Goal: Task Accomplishment & Management: Manage account settings

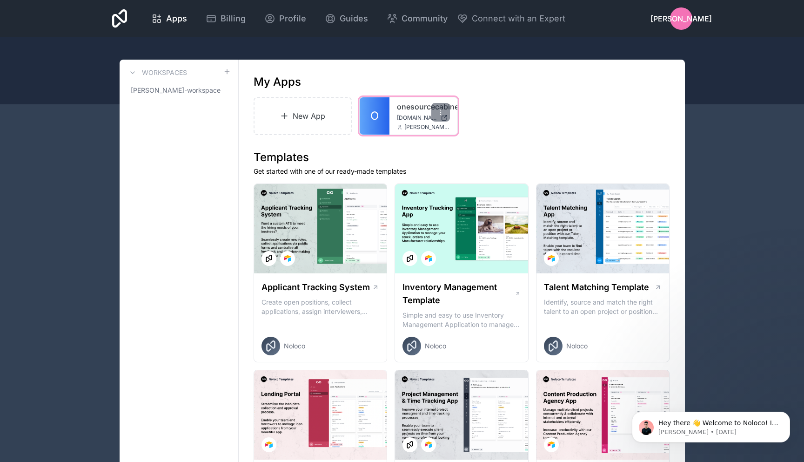
click at [404, 118] on span "[DOMAIN_NAME]" at bounding box center [417, 117] width 40 height 7
click at [682, 21] on span "[PERSON_NAME]" at bounding box center [681, 18] width 61 height 11
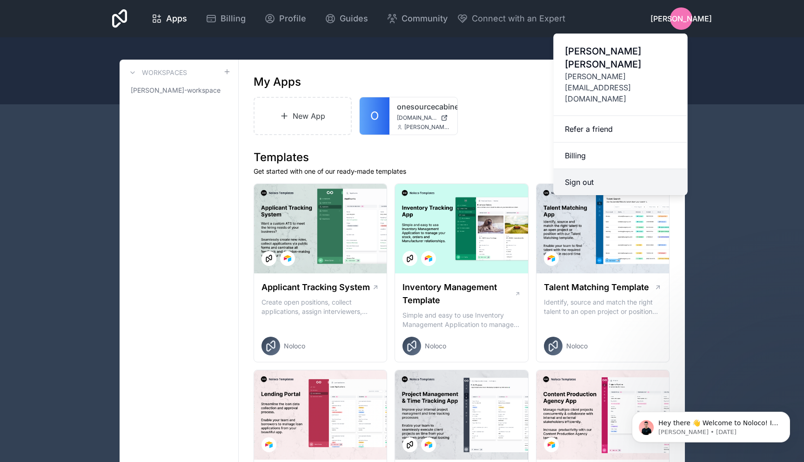
click at [589, 169] on button "Sign out" at bounding box center [621, 182] width 134 height 26
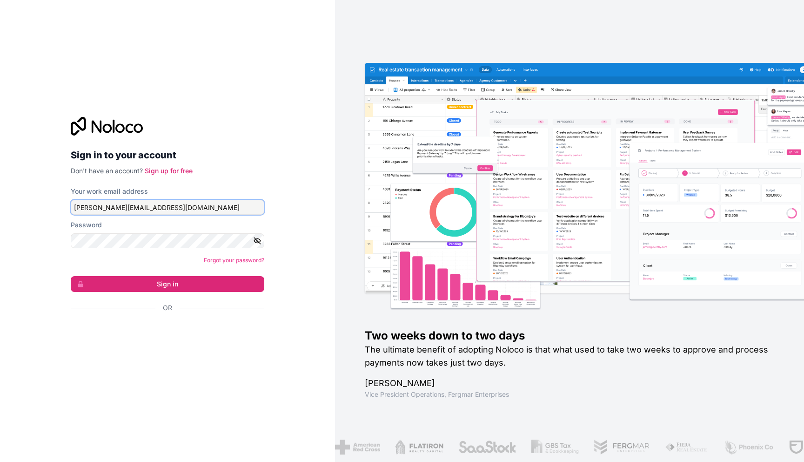
click at [186, 210] on input "[PERSON_NAME][EMAIL_ADDRESS][DOMAIN_NAME]" at bounding box center [168, 207] width 194 height 15
type input "[PERSON_NAME][EMAIL_ADDRESS][DOMAIN_NAME]"
click at [258, 244] on icon "button" at bounding box center [257, 240] width 8 height 8
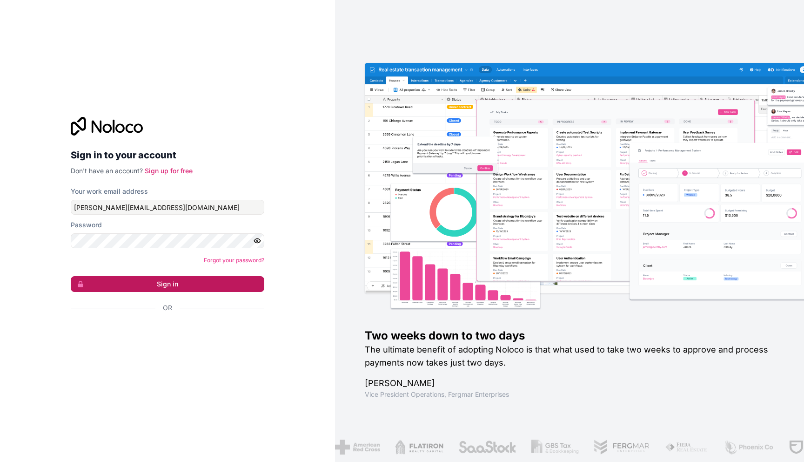
click at [189, 288] on button "Sign in" at bounding box center [168, 284] width 194 height 16
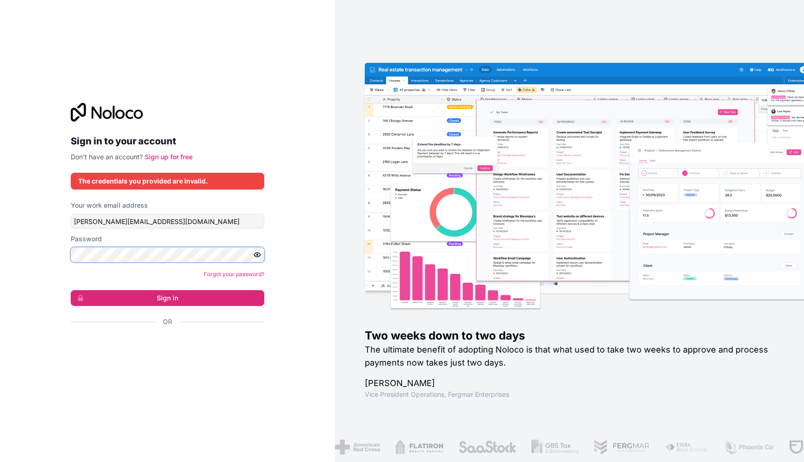
click at [71, 290] on button "Sign in" at bounding box center [168, 298] width 194 height 16
click at [106, 290] on form "Your work email address [PERSON_NAME][EMAIL_ADDRESS][DOMAIN_NAME] Password Forg…" at bounding box center [168, 280] width 194 height 158
click at [113, 290] on button "Sign in" at bounding box center [168, 298] width 194 height 16
click at [176, 298] on button "Sign in" at bounding box center [168, 298] width 194 height 16
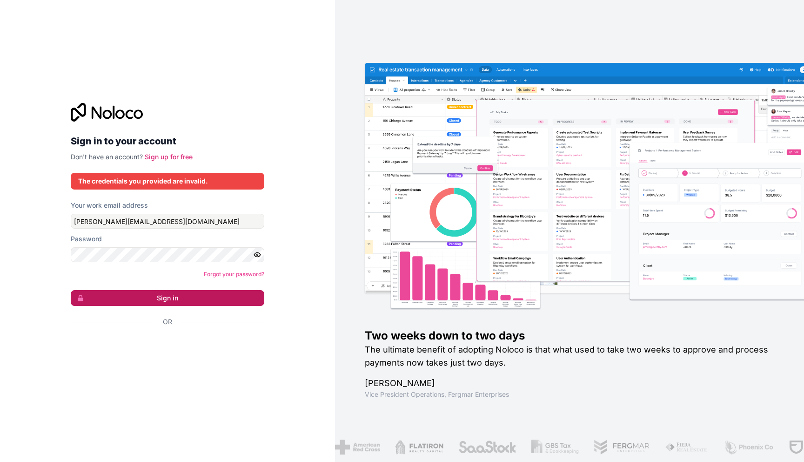
click at [176, 298] on button "Sign in" at bounding box center [168, 298] width 194 height 16
click at [176, 299] on button "Sign in" at bounding box center [168, 298] width 194 height 16
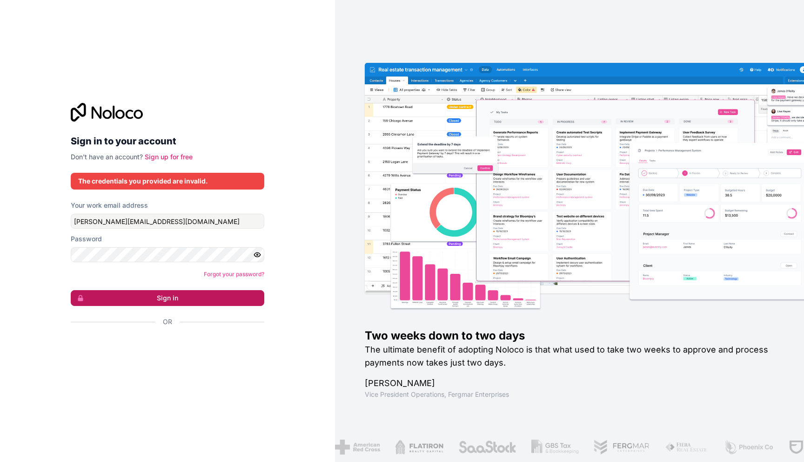
click at [176, 299] on button "Sign in" at bounding box center [168, 298] width 194 height 16
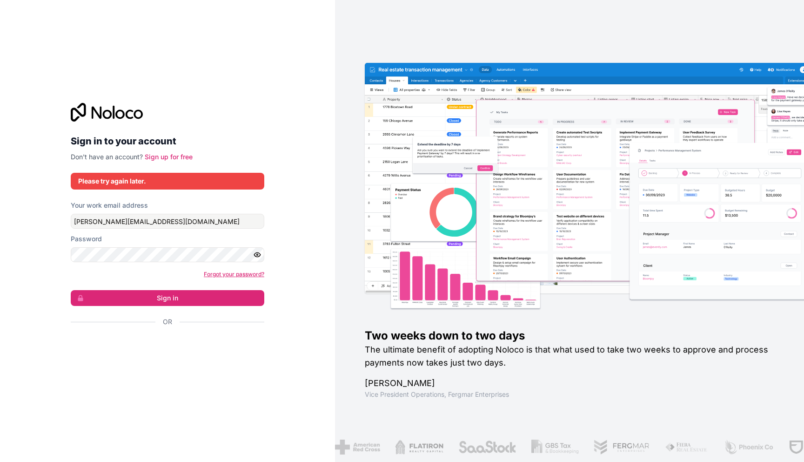
click at [227, 274] on link "Forgot your password?" at bounding box center [234, 273] width 61 height 7
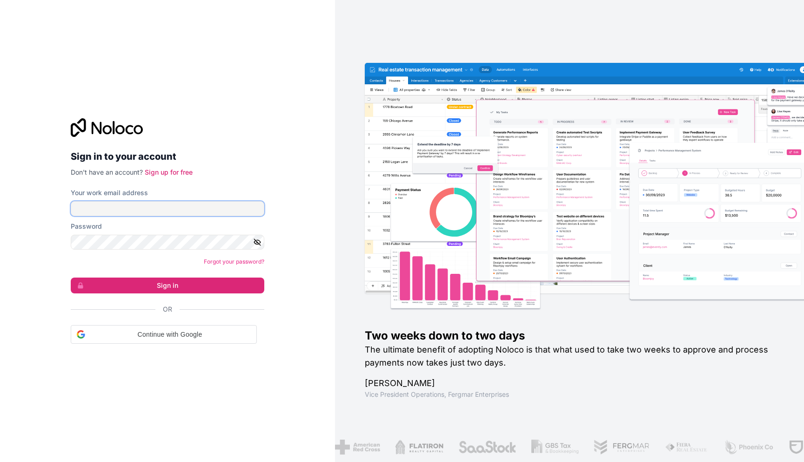
type input "[PERSON_NAME][EMAIL_ADDRESS][DOMAIN_NAME]"
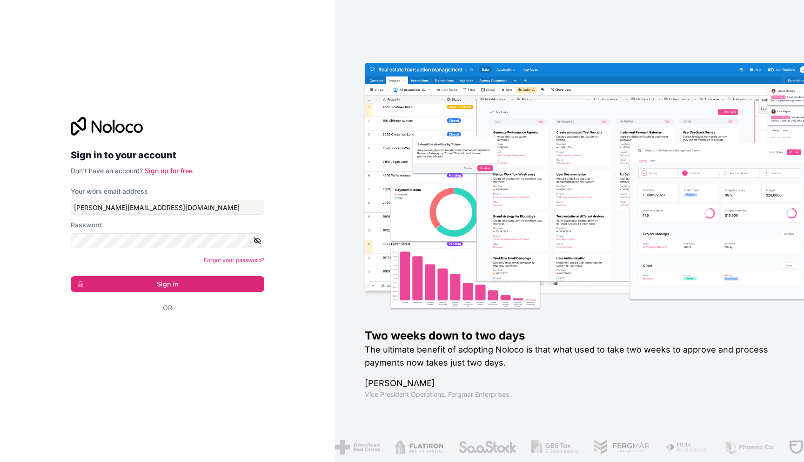
click at [259, 240] on icon "button" at bounding box center [257, 240] width 8 height 8
click at [194, 289] on button "Sign in" at bounding box center [168, 284] width 194 height 16
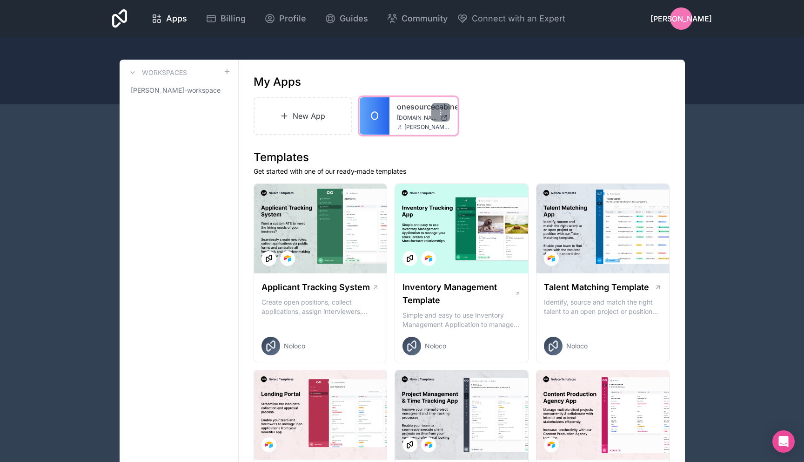
click at [408, 113] on div "onesourcecabinets [DOMAIN_NAME] [PERSON_NAME][EMAIL_ADDRESS][DOMAIN_NAME]" at bounding box center [424, 115] width 68 height 37
click at [227, 17] on span "Billing" at bounding box center [233, 18] width 25 height 13
click at [407, 114] on span "[DOMAIN_NAME]" at bounding box center [417, 117] width 40 height 7
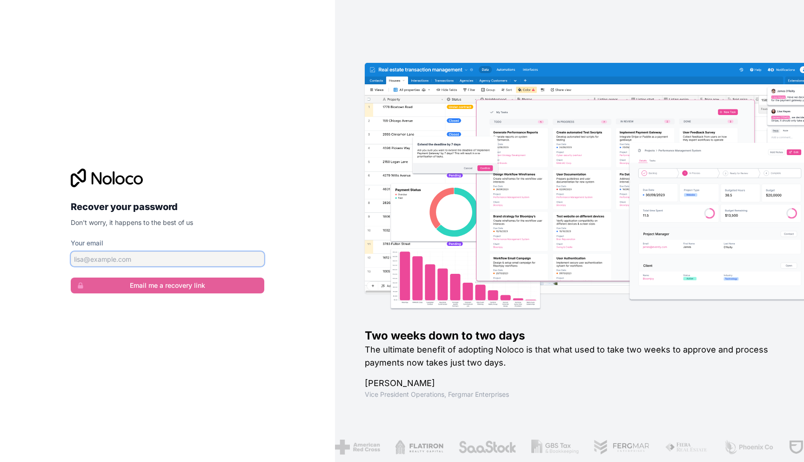
click at [195, 261] on input "Your email" at bounding box center [168, 258] width 194 height 15
type input "[PERSON_NAME][EMAIL_ADDRESS][DOMAIN_NAME]"
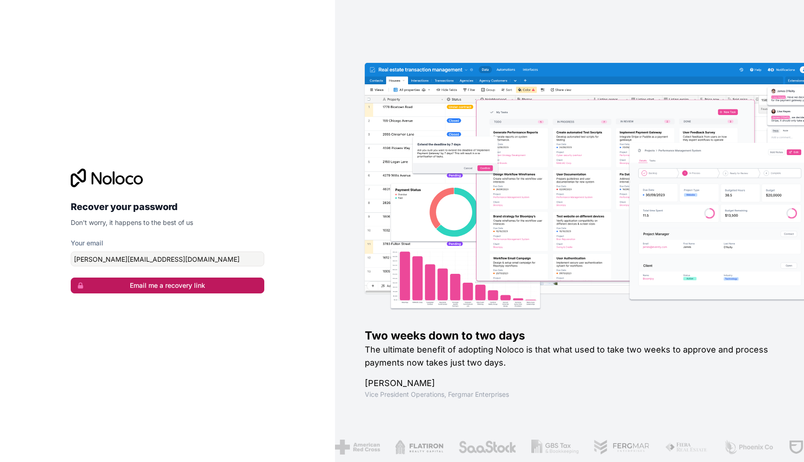
click at [195, 285] on button "Email me a recovery link" at bounding box center [168, 285] width 194 height 16
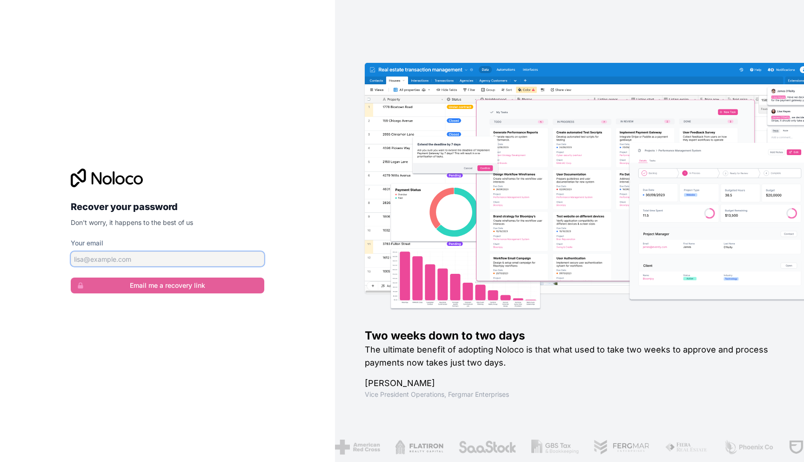
click at [155, 258] on input "Your email" at bounding box center [168, 258] width 194 height 15
type input "[PERSON_NAME][EMAIL_ADDRESS][DOMAIN_NAME]"
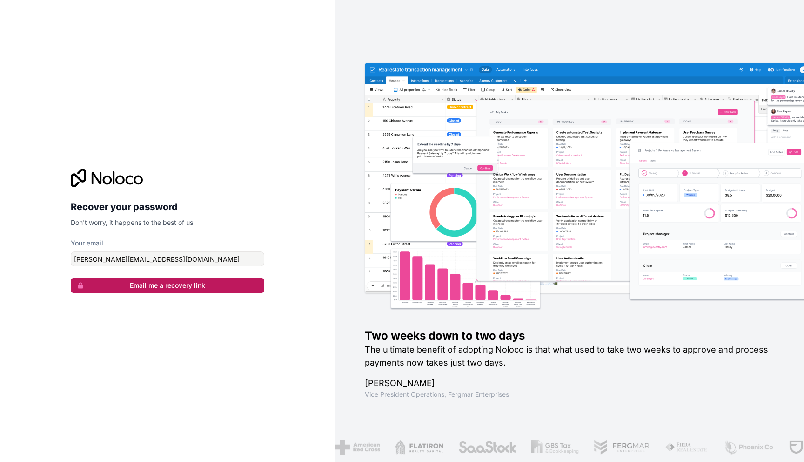
click at [172, 286] on button "Email me a recovery link" at bounding box center [168, 285] width 194 height 16
